Goal: Transaction & Acquisition: Purchase product/service

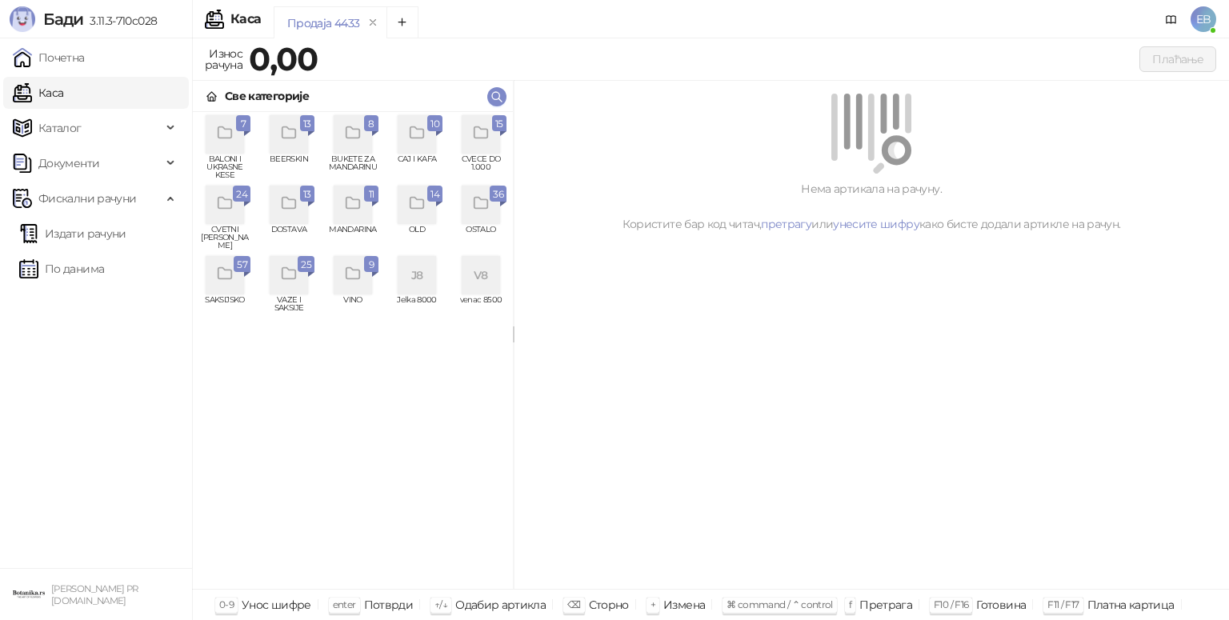
click at [477, 143] on div "grid" at bounding box center [481, 134] width 38 height 38
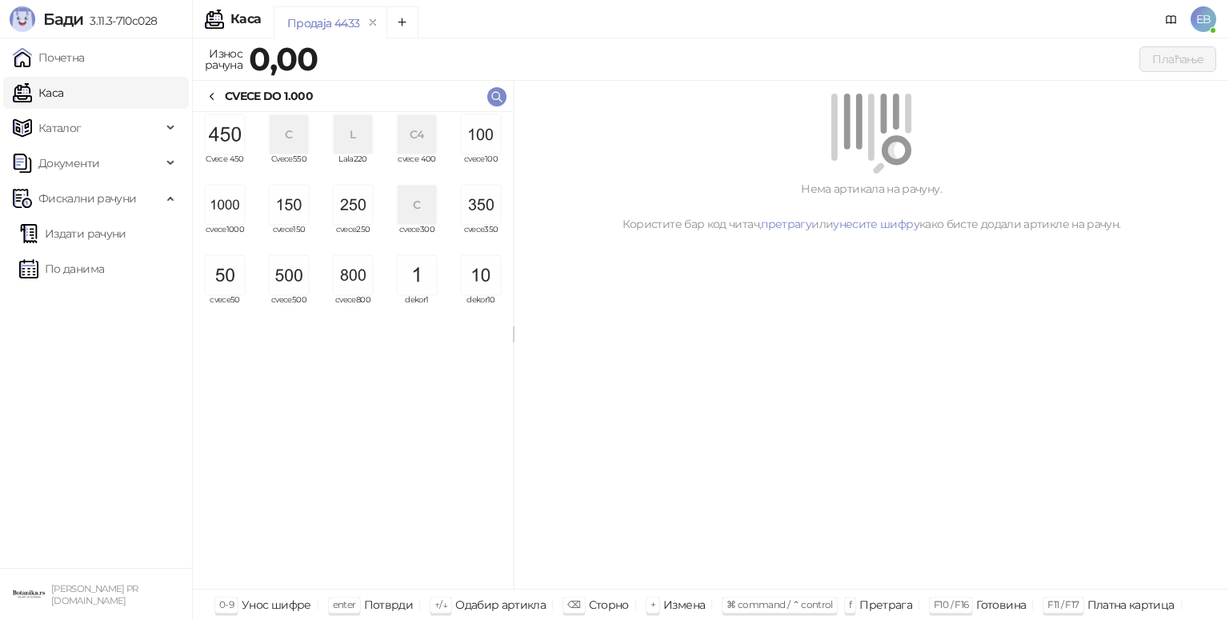
click at [229, 200] on img "grid" at bounding box center [225, 205] width 38 height 38
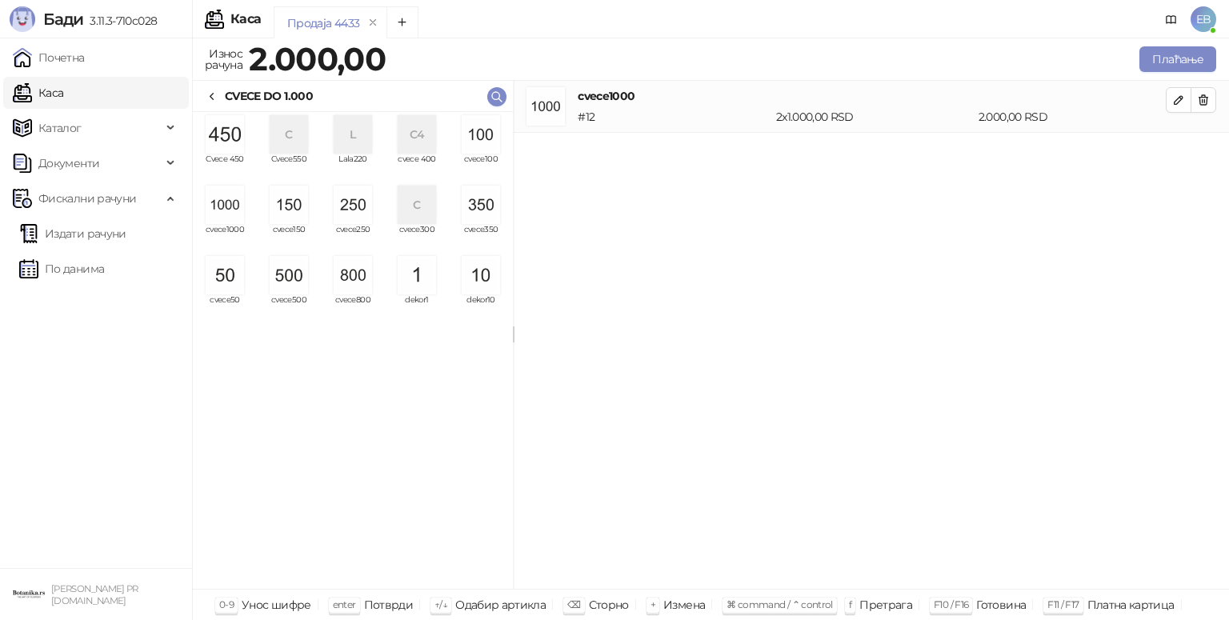
click at [229, 200] on img "grid" at bounding box center [225, 205] width 38 height 38
click at [297, 273] on img "grid" at bounding box center [289, 275] width 38 height 38
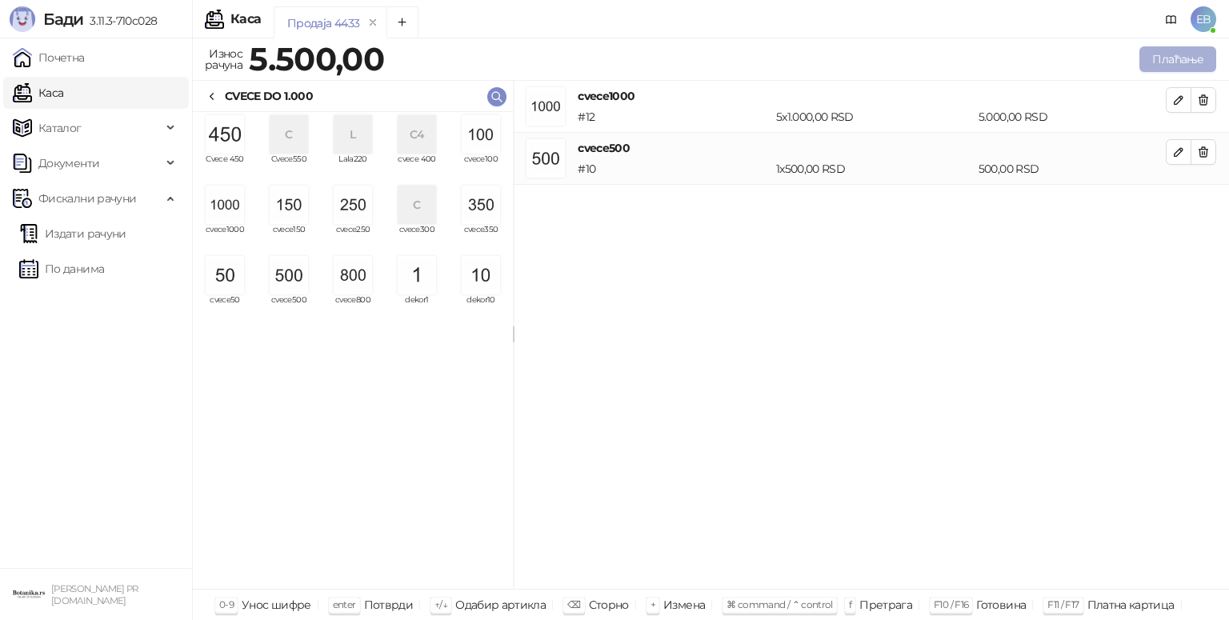
click at [1182, 66] on button "Плаћање" at bounding box center [1177, 59] width 77 height 26
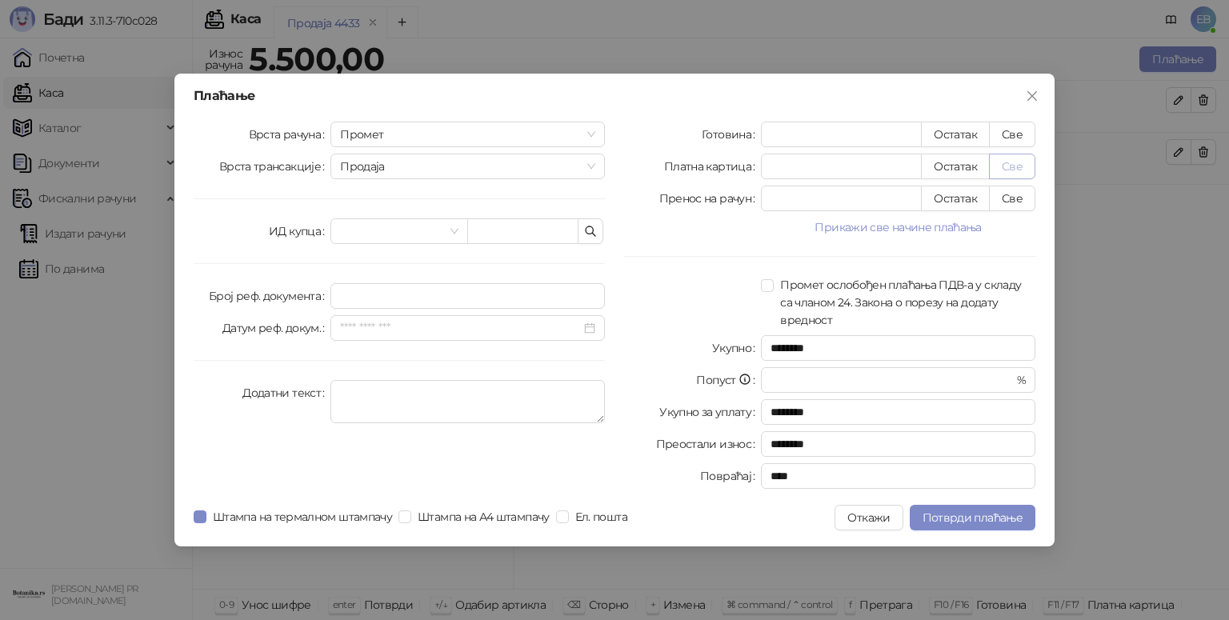
click at [1008, 172] on button "Све" at bounding box center [1012, 167] width 46 height 26
type input "****"
click at [944, 530] on button "Потврди плаћање" at bounding box center [973, 518] width 126 height 26
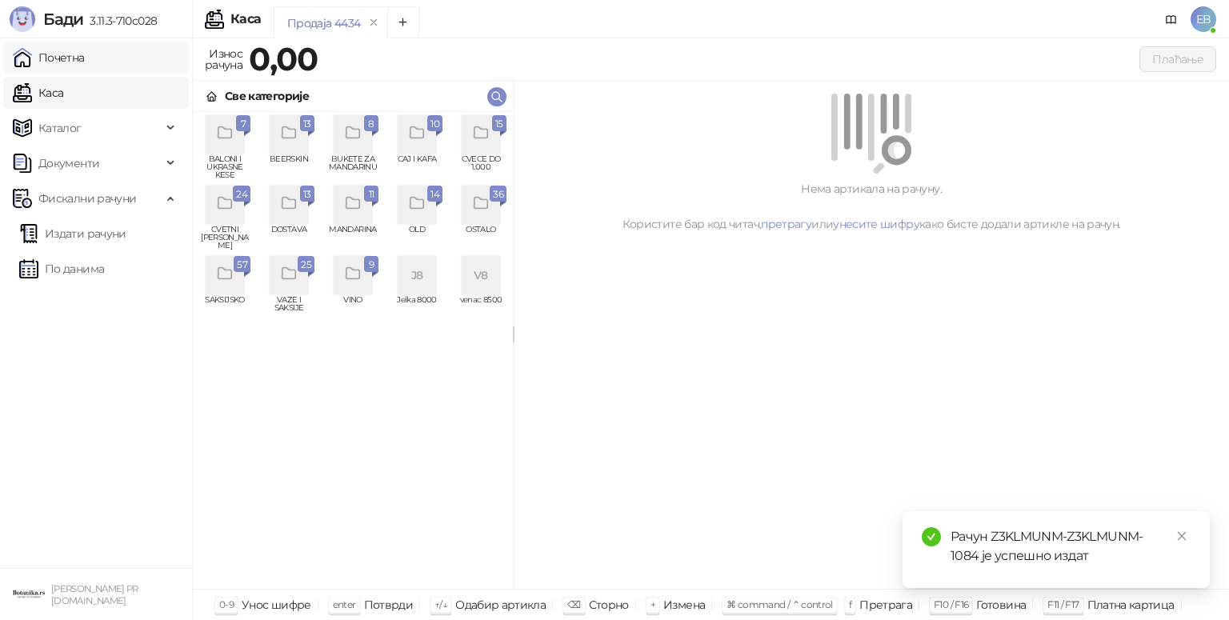
click at [52, 50] on link "Почетна" at bounding box center [49, 58] width 72 height 32
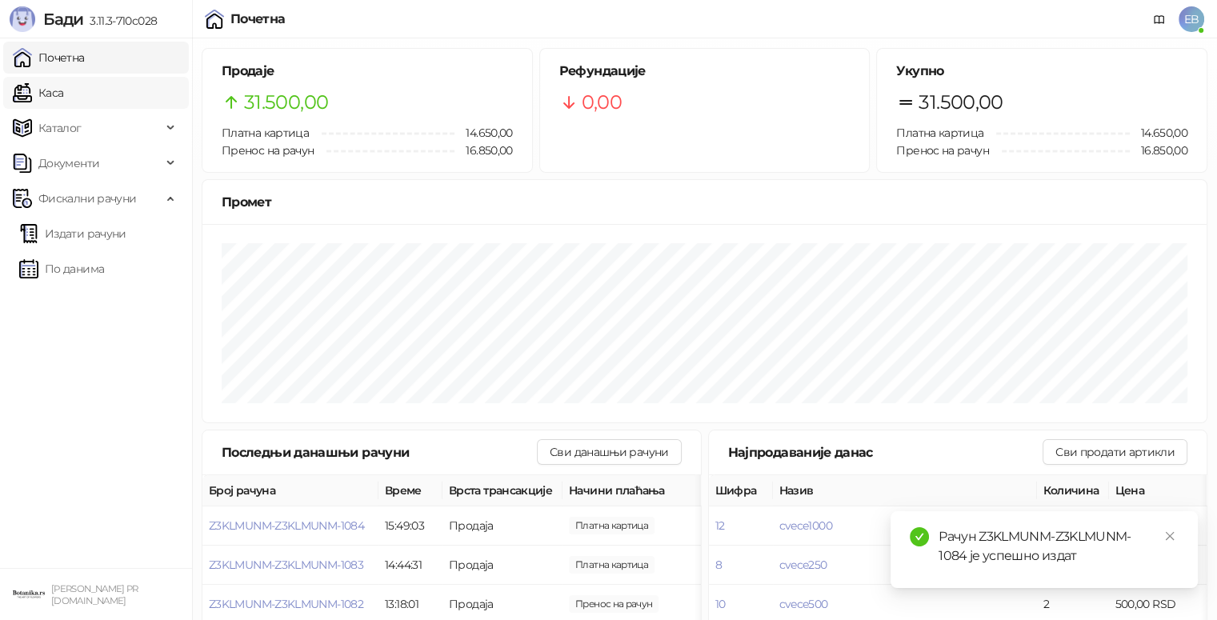
click at [63, 97] on link "Каса" at bounding box center [38, 93] width 50 height 32
